Goal: Task Accomplishment & Management: Complete application form

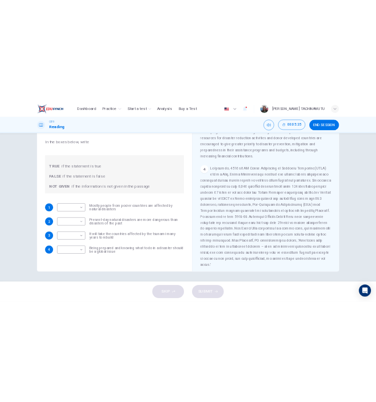
scroll to position [472, 0]
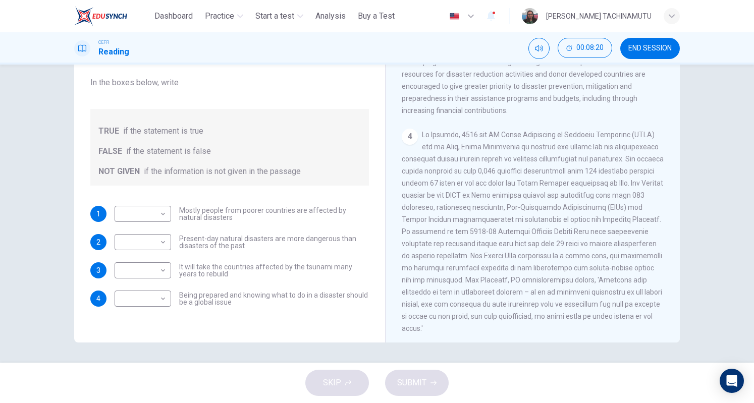
drag, startPoint x: 411, startPoint y: 266, endPoint x: 578, endPoint y: 266, distance: 166.6
click at [578, 266] on span at bounding box center [533, 232] width 262 height 202
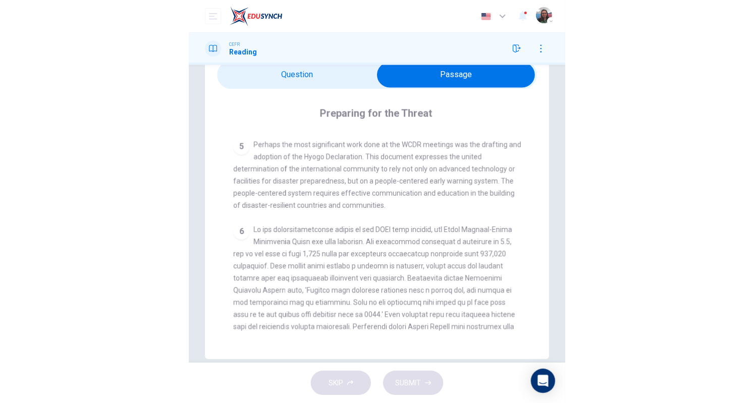
scroll to position [836, 0]
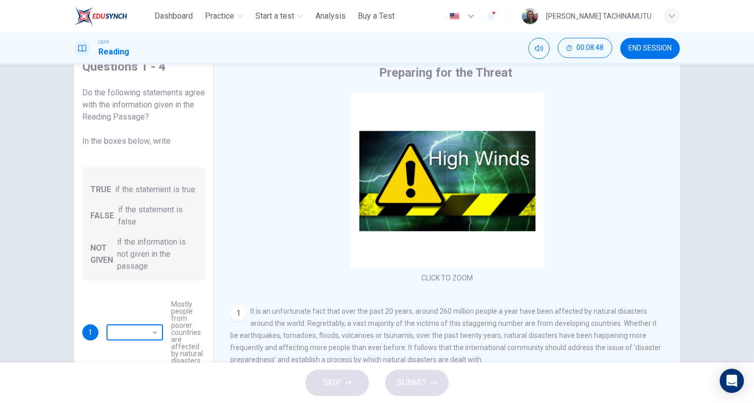
click at [158, 271] on body "This site uses cookies, as explained in our Privacy Policy . If you agree to th…" at bounding box center [377, 201] width 754 height 403
type input "*****"
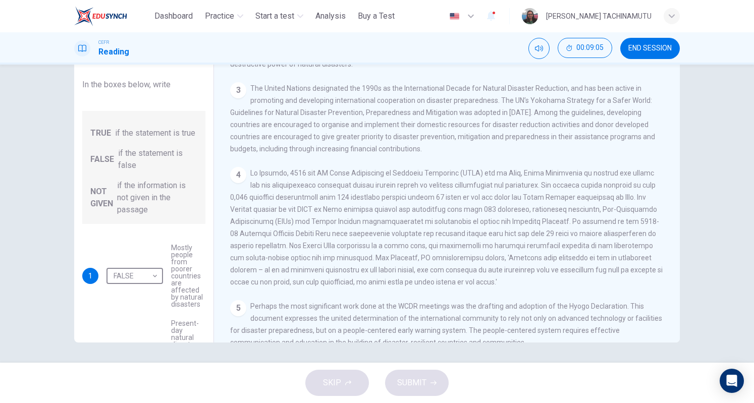
scroll to position [863, 0]
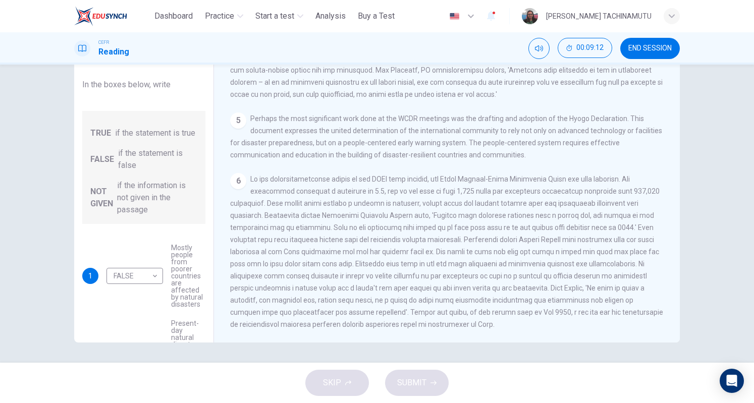
click at [164, 300] on body "This site uses cookies, as explained in our Privacy Policy . If you agree to th…" at bounding box center [377, 201] width 754 height 403
click at [155, 403] on div at bounding box center [377, 403] width 754 height 0
click at [159, 270] on body "This site uses cookies, as explained in our Privacy Policy . If you agree to th…" at bounding box center [377, 201] width 754 height 403
click at [144, 403] on li "TRUE" at bounding box center [377, 409] width 754 height 12
type input "****"
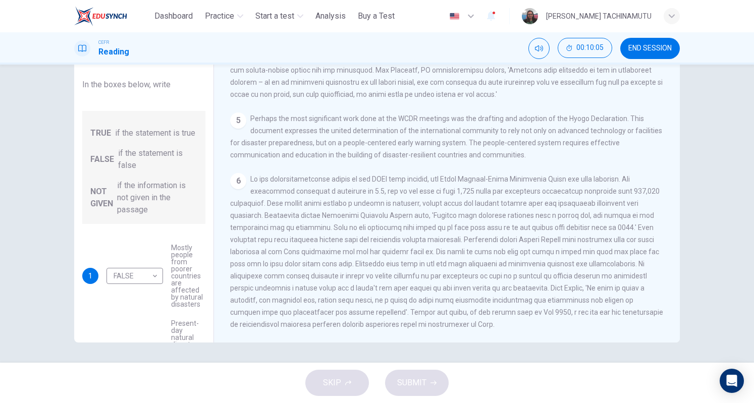
scroll to position [547, 0]
click at [161, 251] on body "This site uses cookies, as explained in our Privacy Policy . If you agree to th…" at bounding box center [377, 201] width 754 height 403
type input "*********"
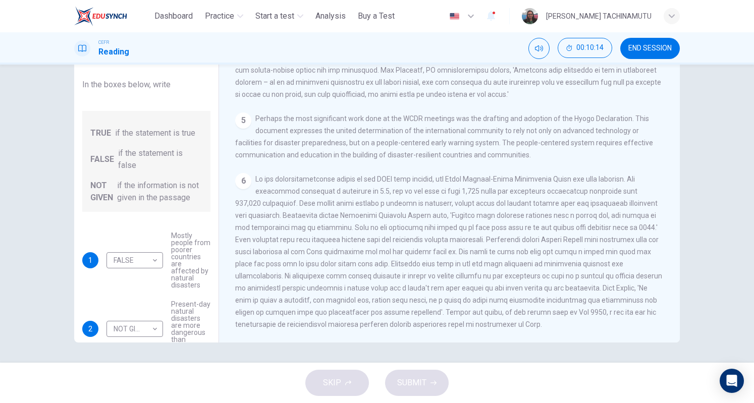
click at [151, 301] on body "This site uses cookies, as explained in our Privacy Policy . If you agree to th…" at bounding box center [377, 201] width 754 height 403
click at [297, 403] on div at bounding box center [377, 403] width 754 height 0
click at [150, 299] on body "This site uses cookies, as explained in our Privacy Policy . If you agree to th…" at bounding box center [377, 201] width 754 height 403
click at [145, 403] on li "TRUE" at bounding box center [377, 409] width 754 height 12
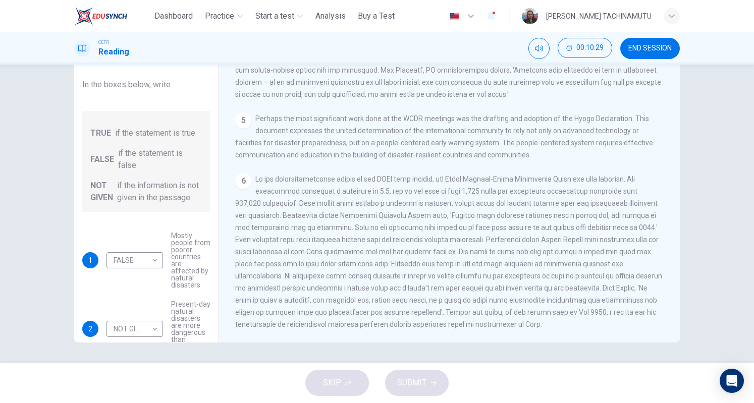
type input "****"
click at [415, 376] on button "SUBMIT" at bounding box center [417, 383] width 64 height 26
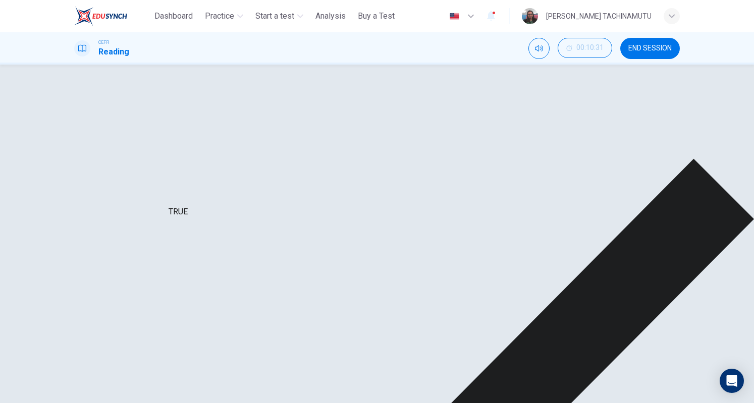
click at [152, 231] on div "FALSE" at bounding box center [147, 245] width 80 height 29
click at [155, 361] on div "TRUE" at bounding box center [147, 375] width 80 height 29
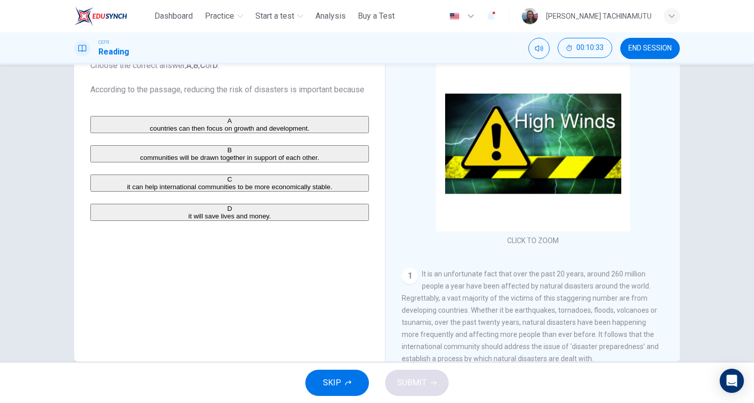
scroll to position [73, 0]
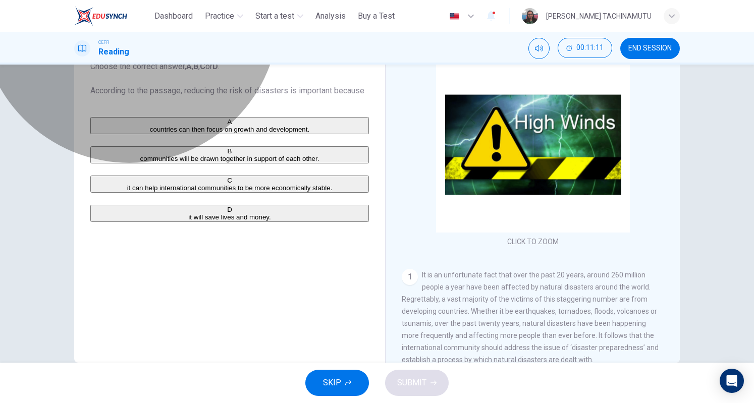
click at [218, 131] on span "countries can then focus on growth and development." at bounding box center [230, 130] width 160 height 8
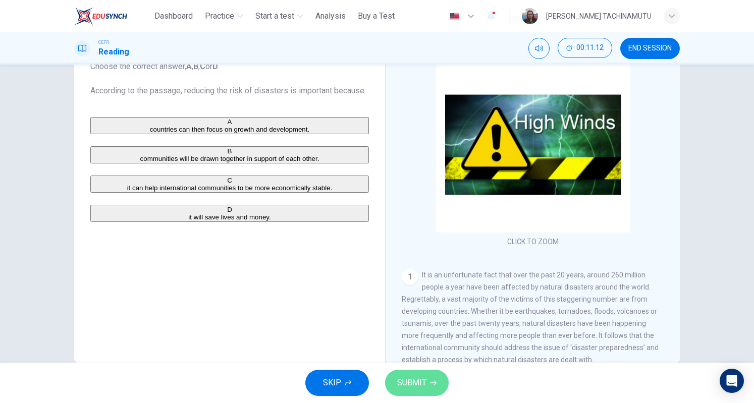
click at [415, 382] on span "SUBMIT" at bounding box center [411, 383] width 29 height 14
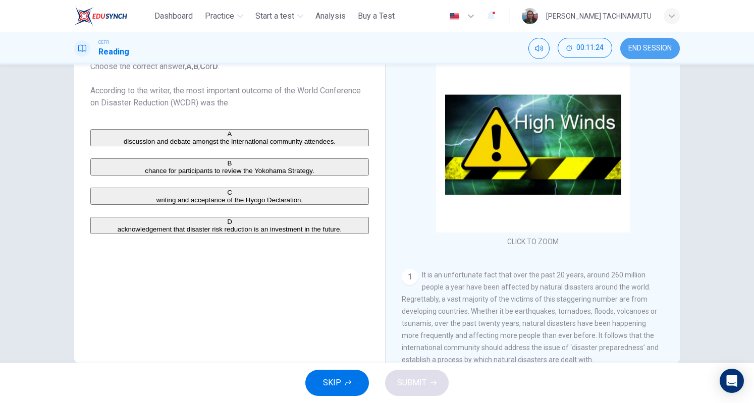
click at [654, 46] on span "END SESSION" at bounding box center [650, 48] width 43 height 8
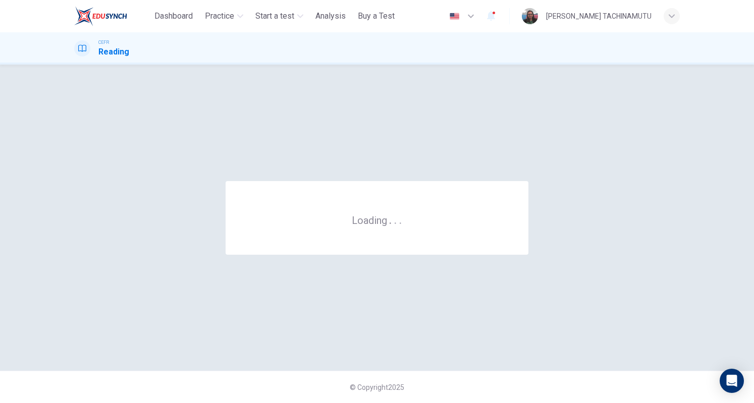
scroll to position [0, 0]
